Goal: Task Accomplishment & Management: Understand process/instructions

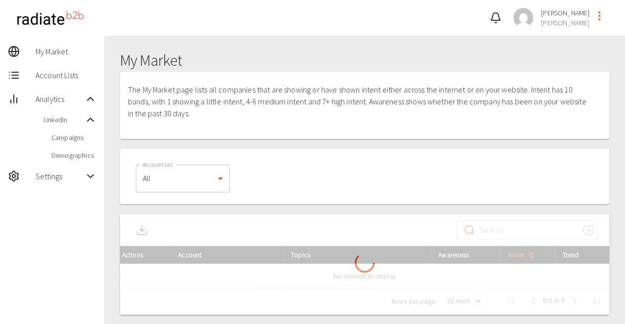
click at [83, 179] on span "Settings" at bounding box center [60, 176] width 49 height 12
click at [103, 228] on div "Signals" at bounding box center [52, 232] width 104 height 18
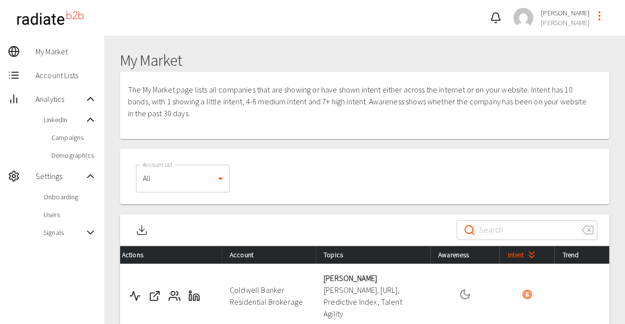
click at [64, 194] on span "Onboarding" at bounding box center [69, 197] width 53 height 10
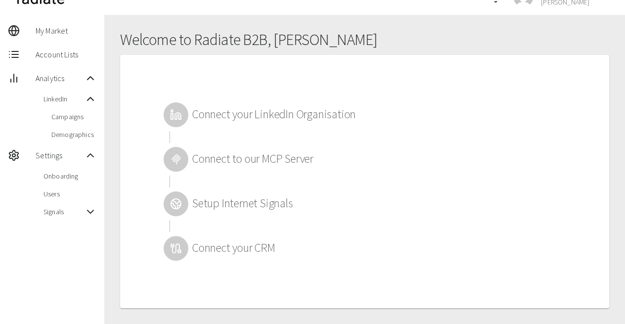
scroll to position [36, 0]
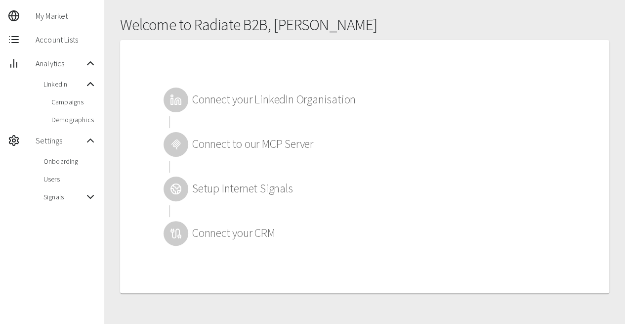
click at [250, 148] on h2 "Connect to our MCP Server" at bounding box center [274, 144] width 164 height 14
click at [246, 104] on h2 "Connect your LinkedIn Organisation" at bounding box center [274, 99] width 164 height 14
